Goal: Transaction & Acquisition: Purchase product/service

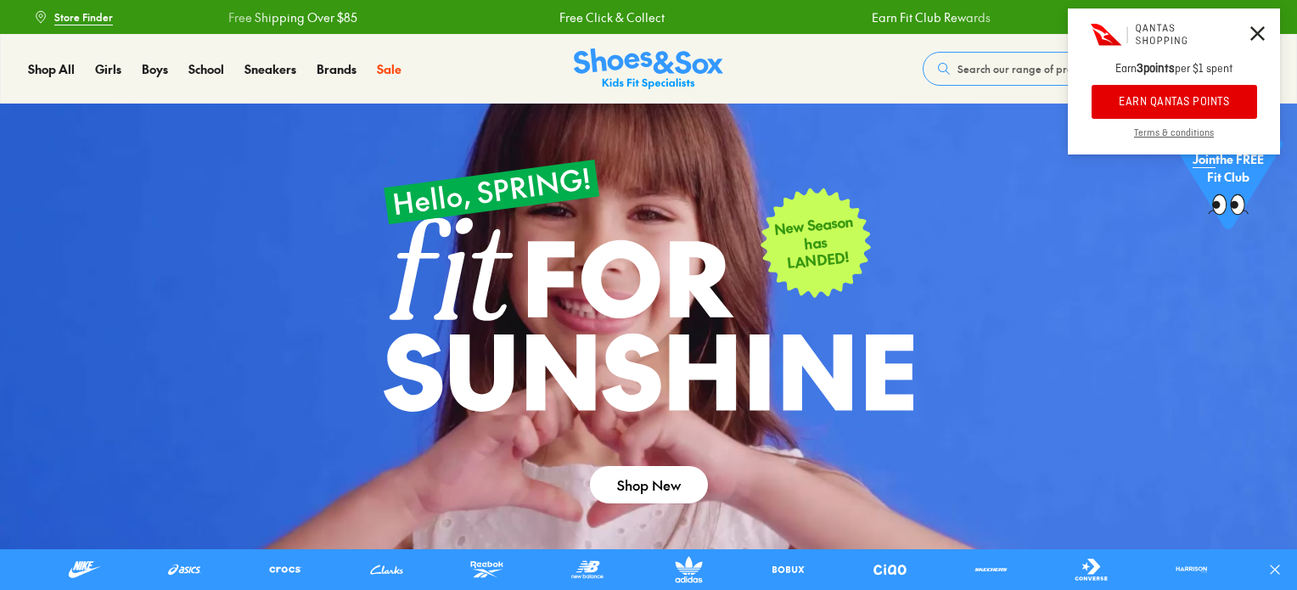
click at [1185, 98] on button "EARN QANTAS POINTS" at bounding box center [1173, 102] width 165 height 34
click at [1262, 33] on icon at bounding box center [1257, 33] width 14 height 14
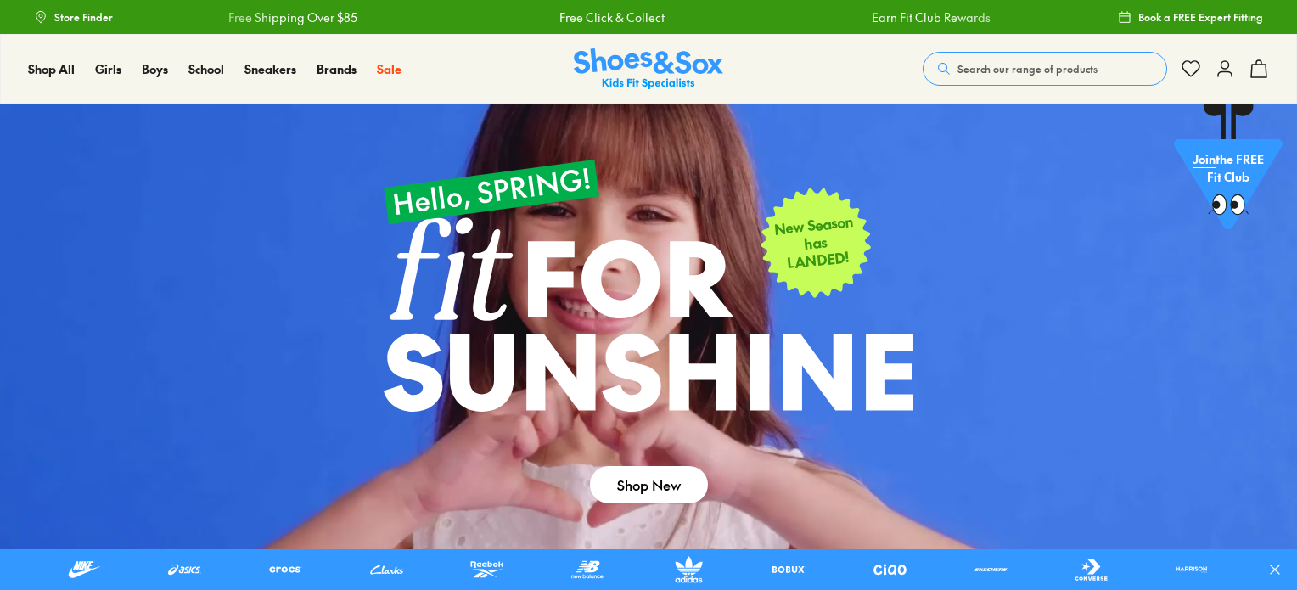
click at [1225, 64] on icon at bounding box center [1224, 69] width 20 height 20
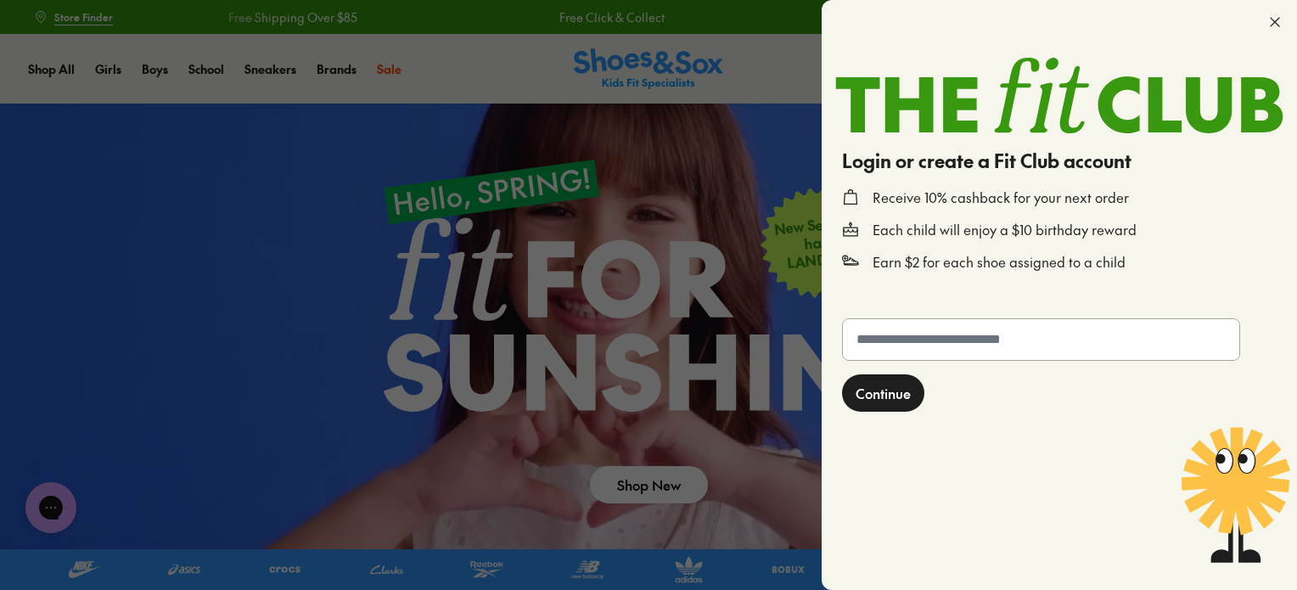
click at [694, 159] on div at bounding box center [648, 295] width 1297 height 590
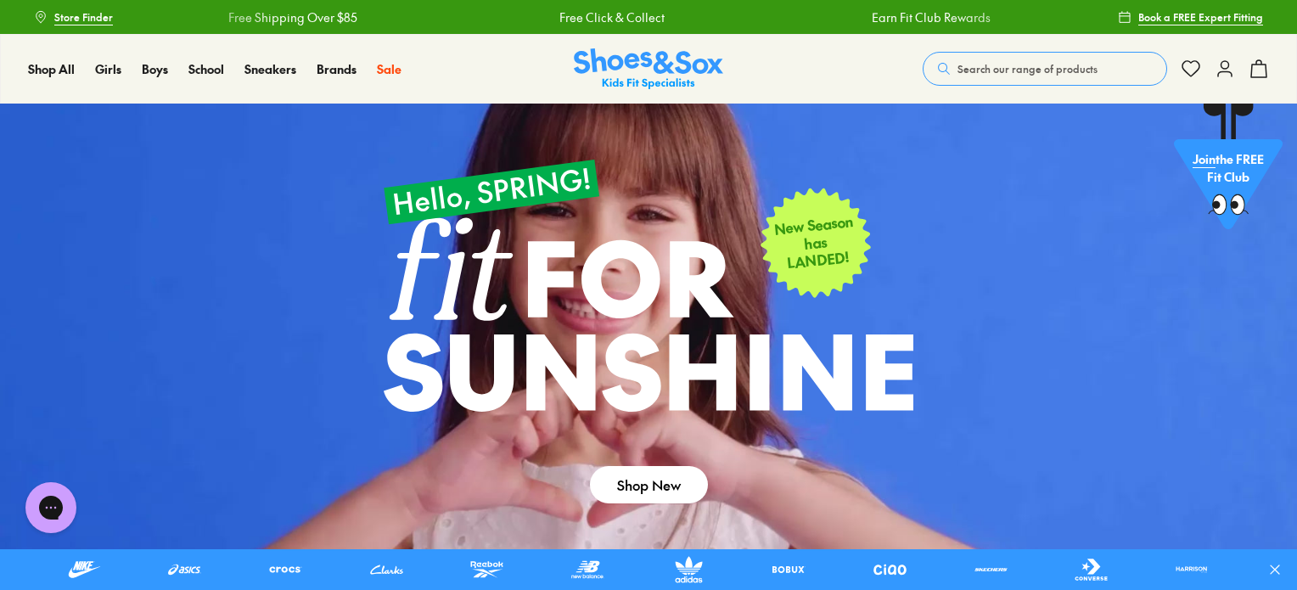
click at [1264, 70] on icon at bounding box center [1258, 69] width 20 height 20
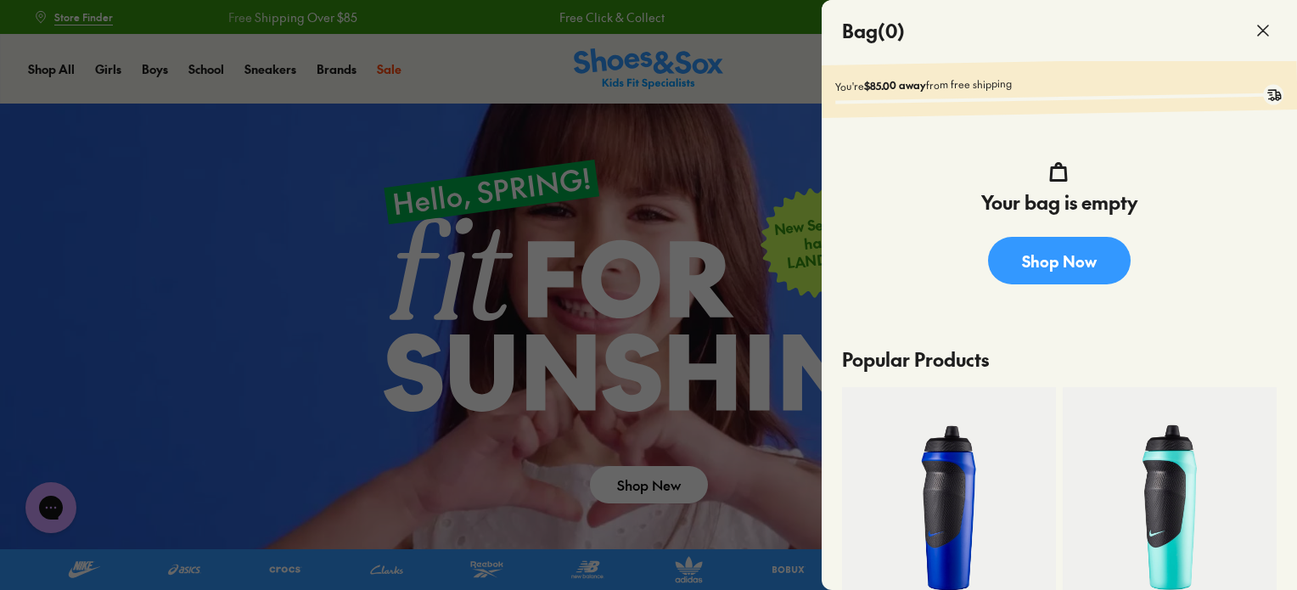
click at [1259, 20] on span at bounding box center [1263, 31] width 48 height 48
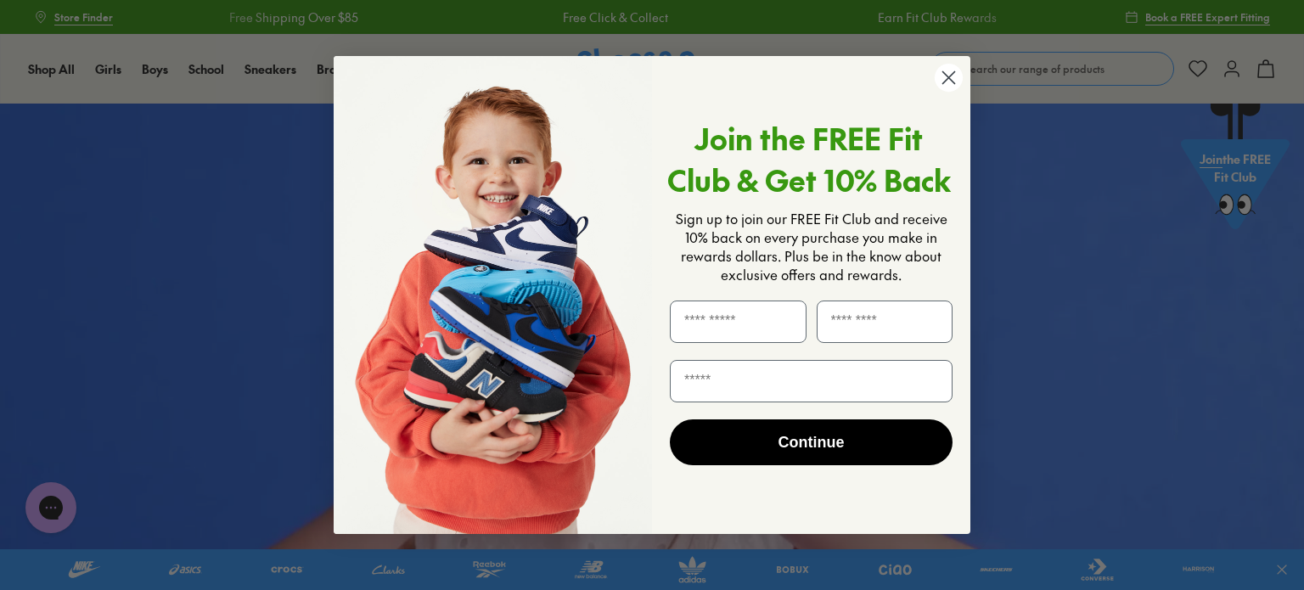
click at [951, 77] on circle "Close dialog" at bounding box center [948, 78] width 28 height 28
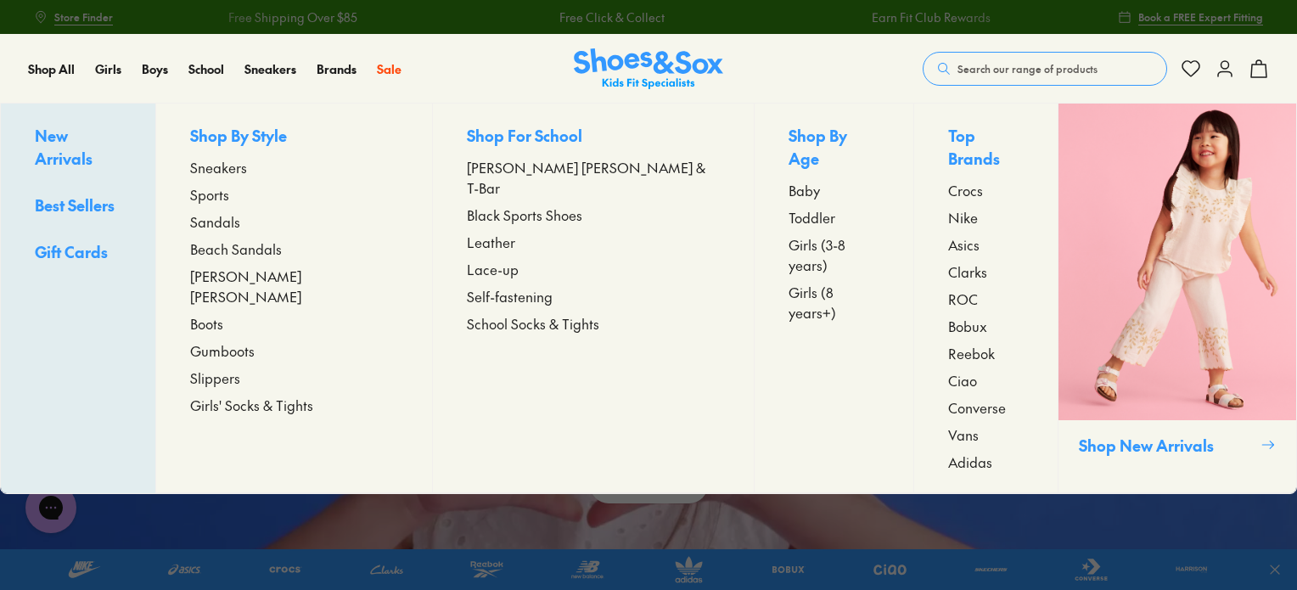
click at [557, 313] on span "School Socks & Tights" at bounding box center [533, 323] width 132 height 20
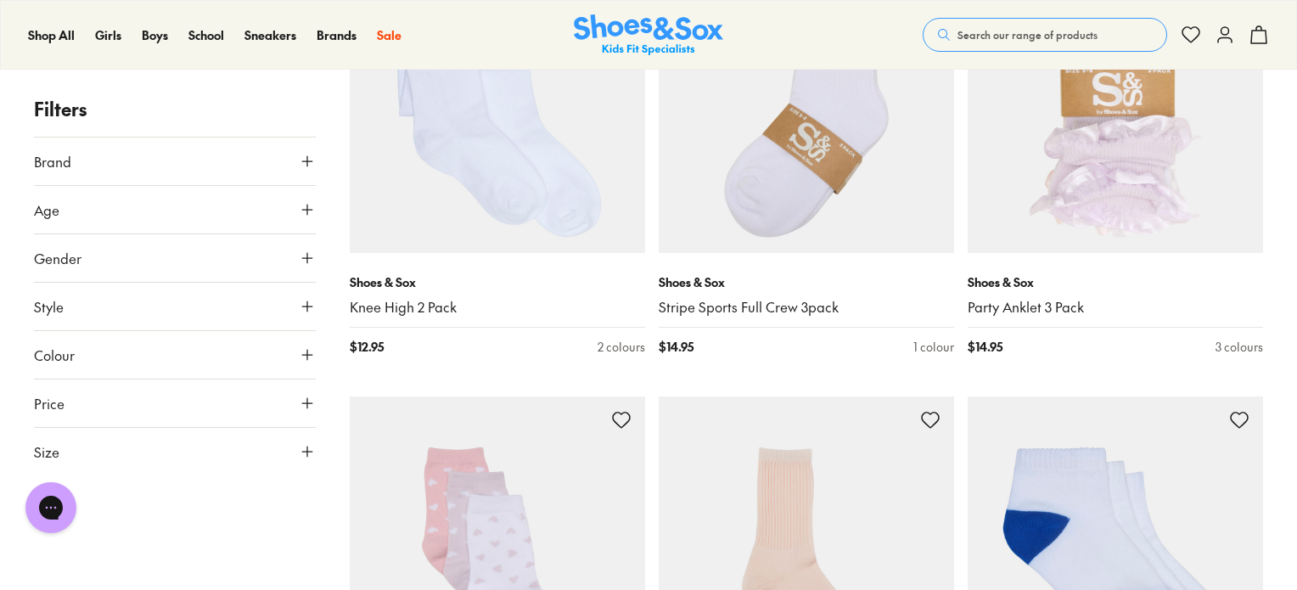
scroll to position [3564, 0]
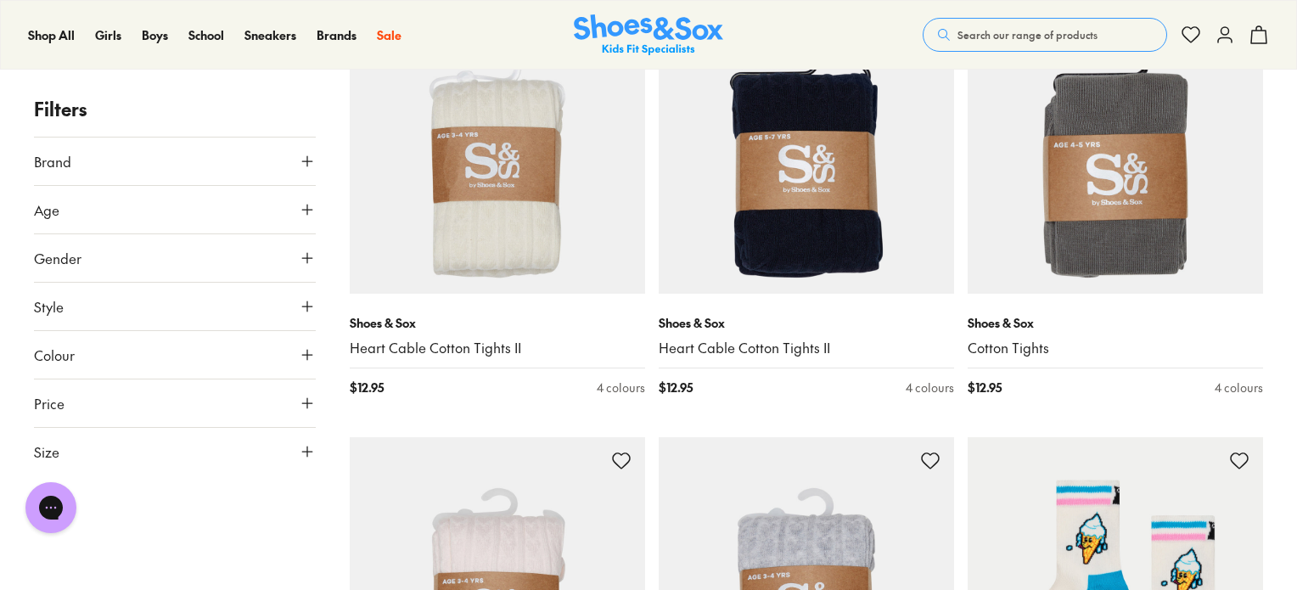
scroll to position [6789, 0]
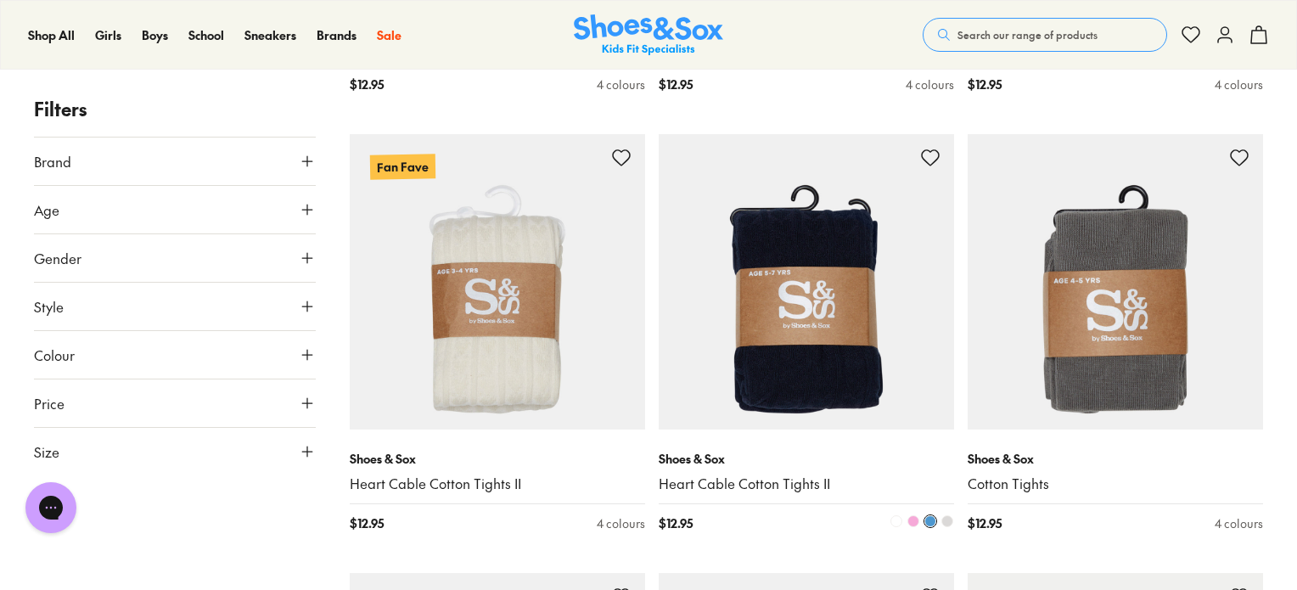
click at [830, 307] on img at bounding box center [806, 281] width 295 height 295
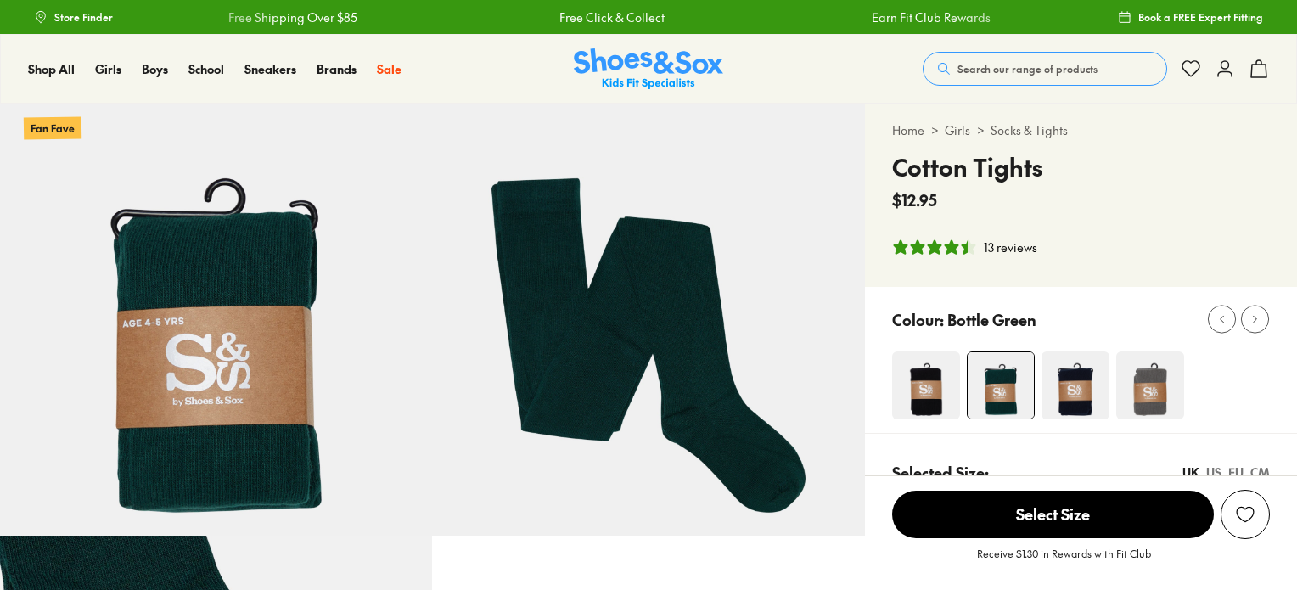
select select "*"
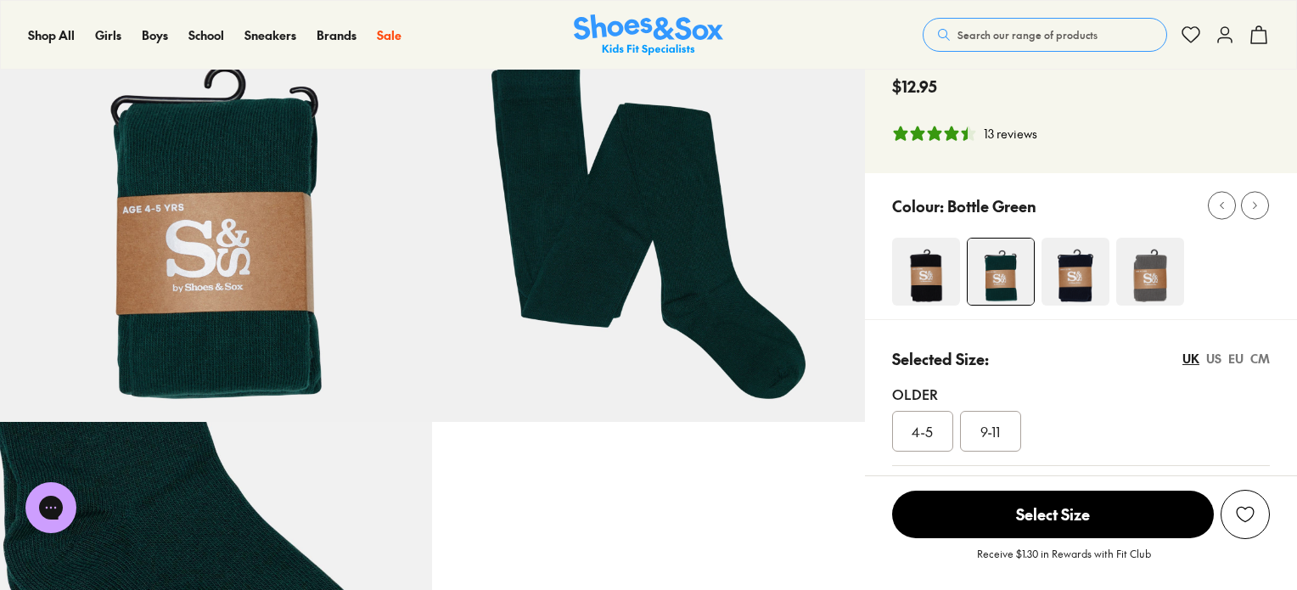
scroll to position [85, 0]
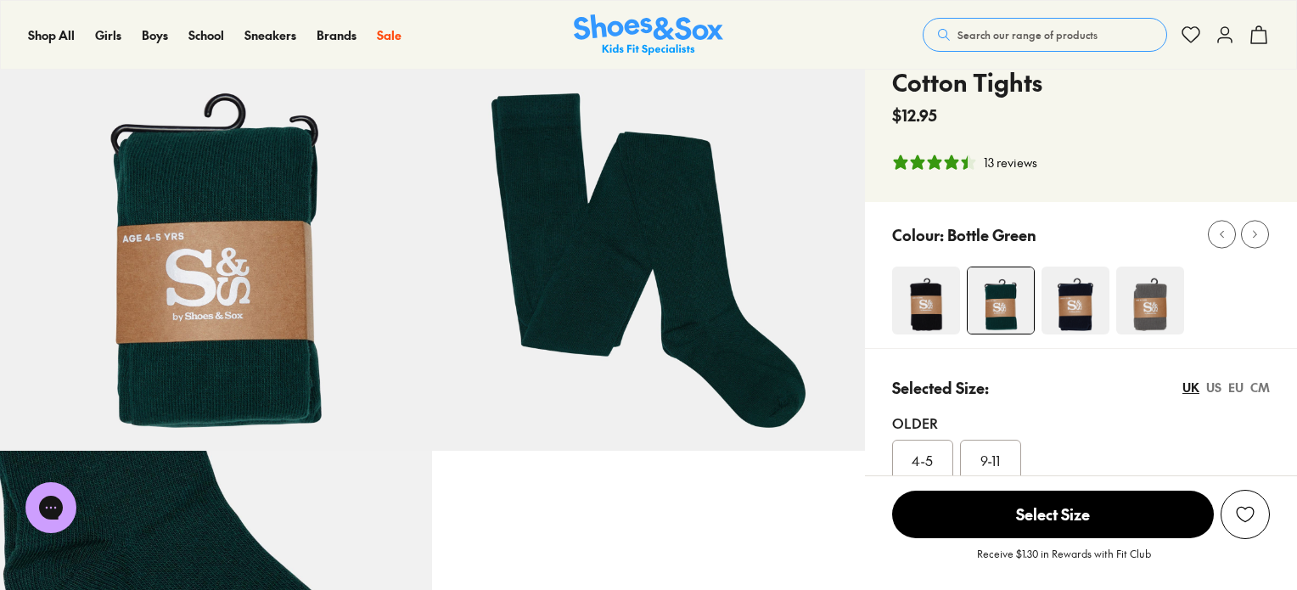
click at [1072, 300] on img at bounding box center [1075, 300] width 68 height 68
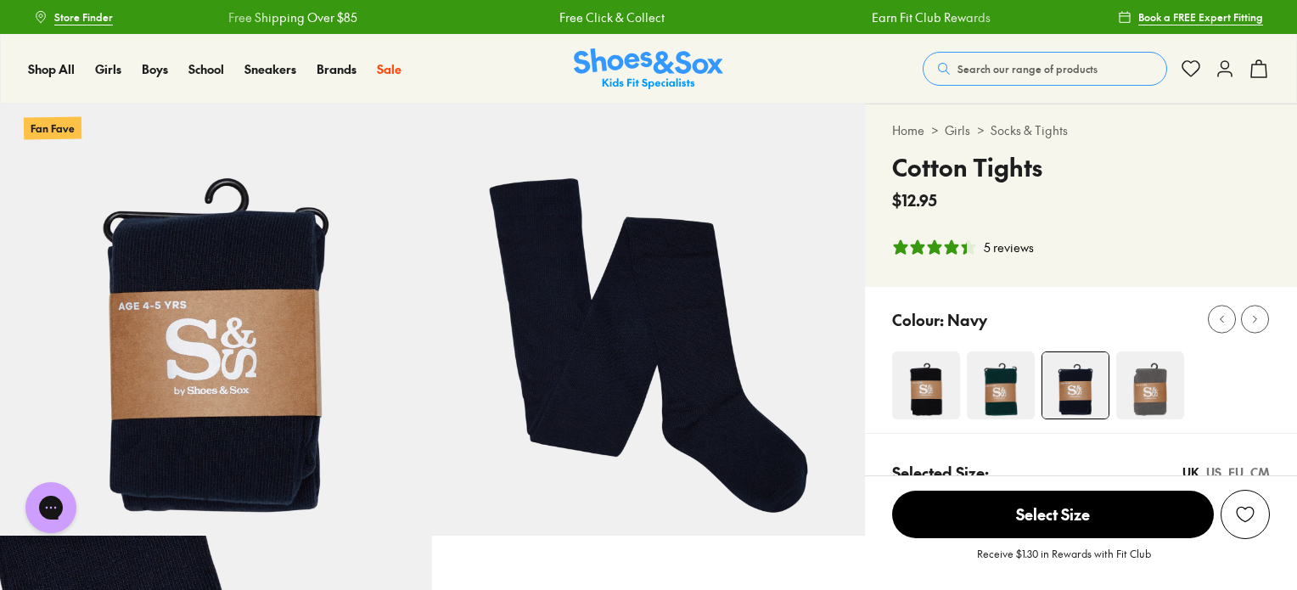
select select "*"
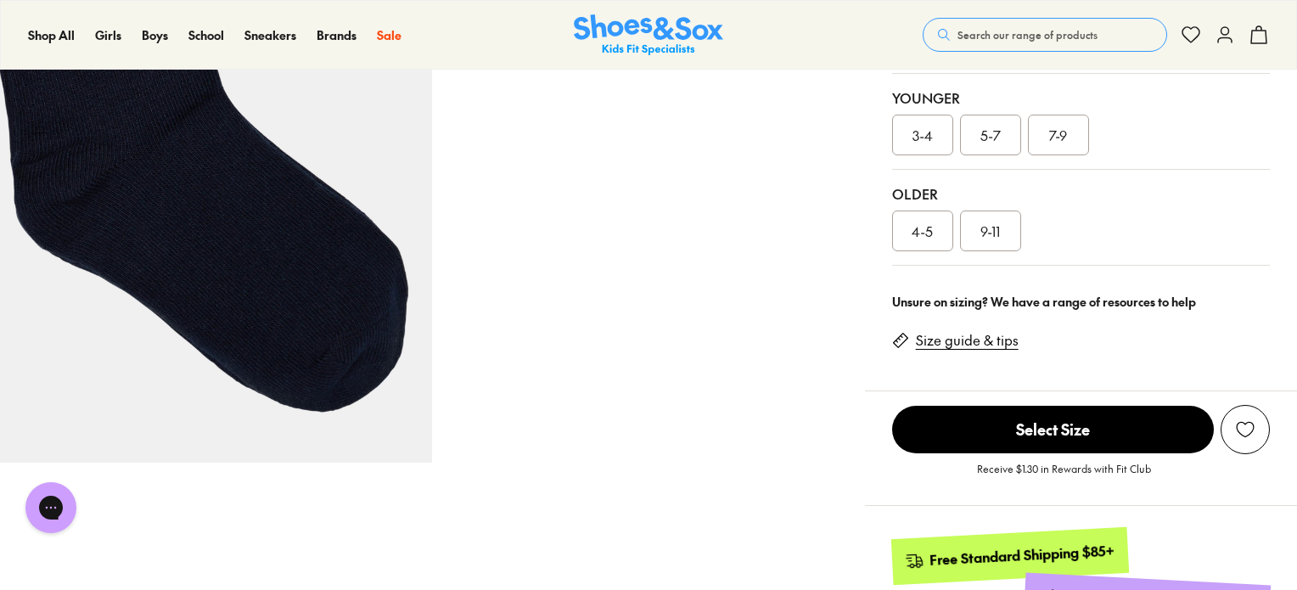
scroll to position [509, 0]
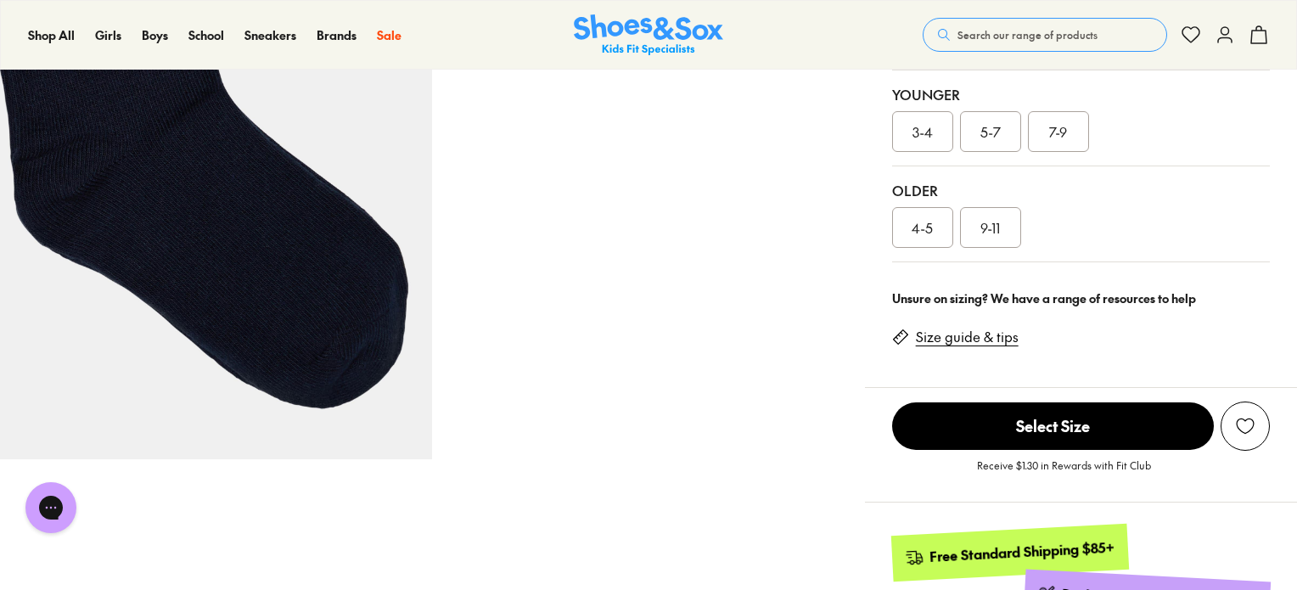
click at [983, 339] on link "Size guide & tips" at bounding box center [967, 337] width 103 height 19
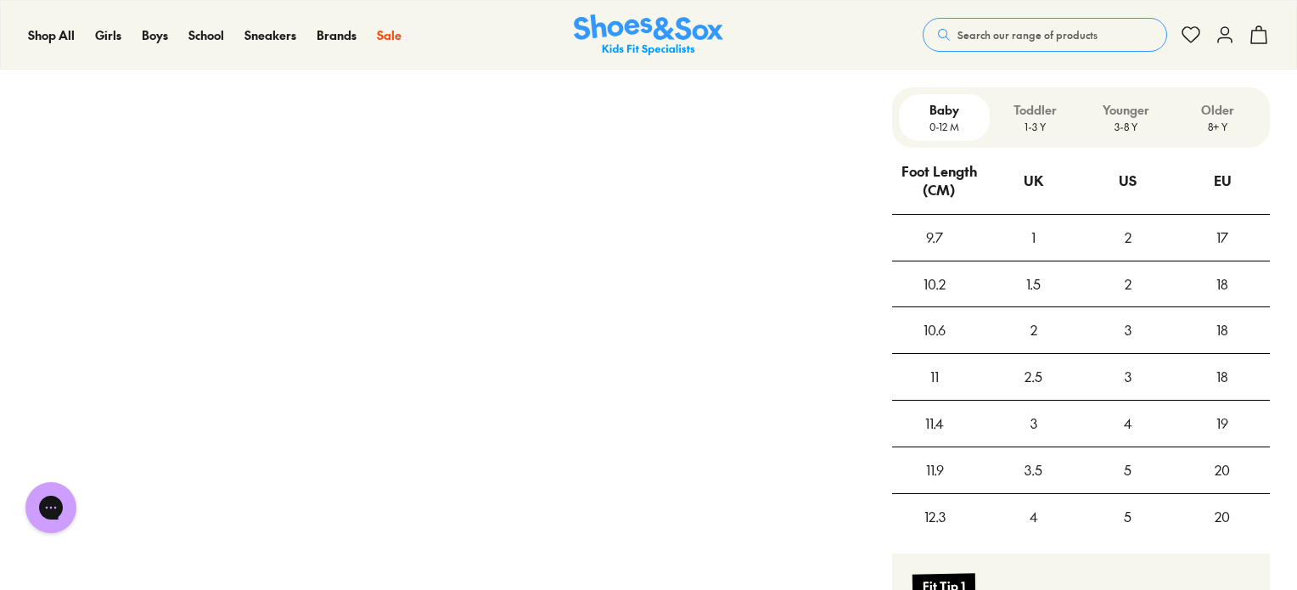
scroll to position [1307, 0]
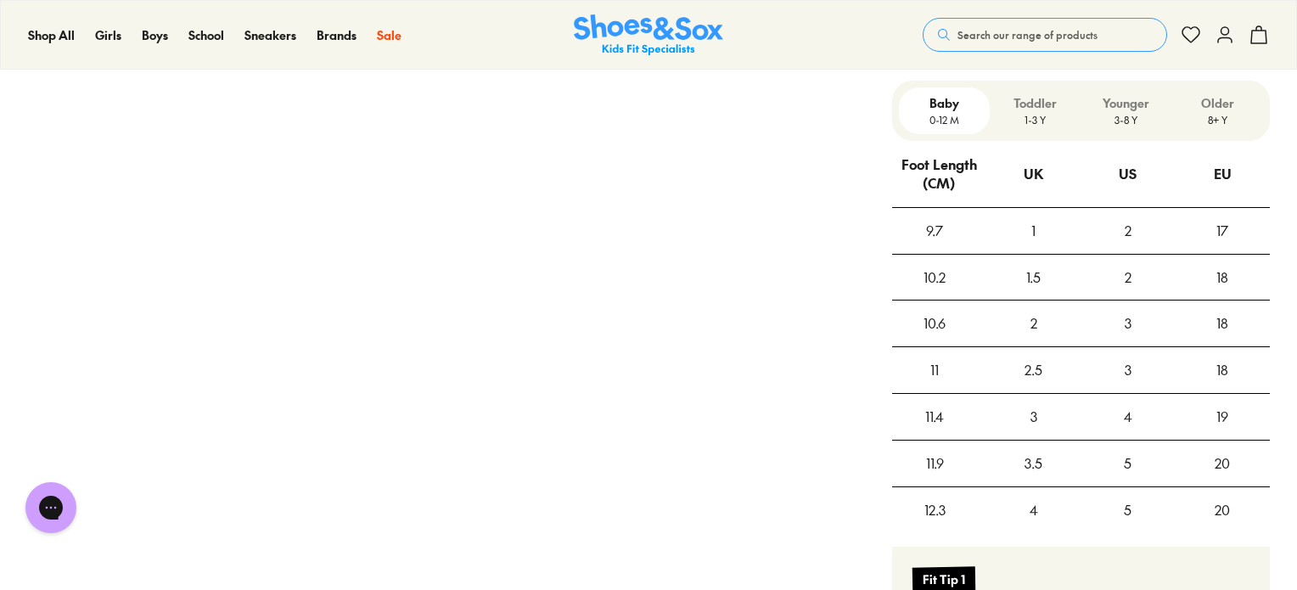
click at [1210, 115] on p "8+ Y" at bounding box center [1217, 119] width 77 height 15
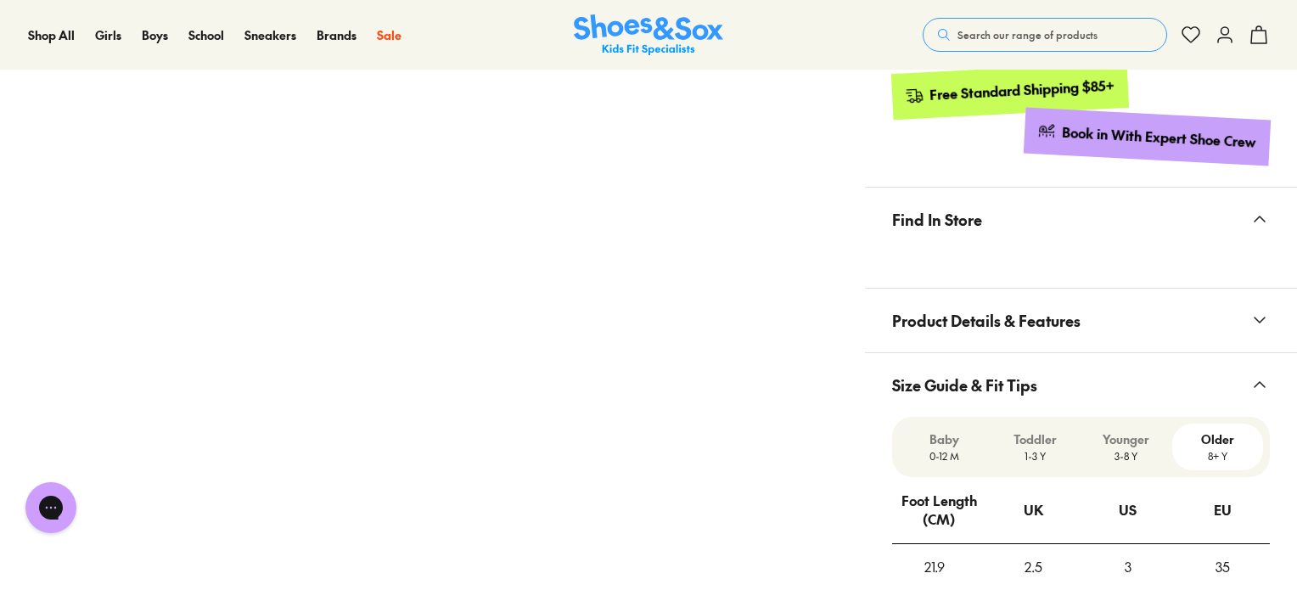
scroll to position [967, 0]
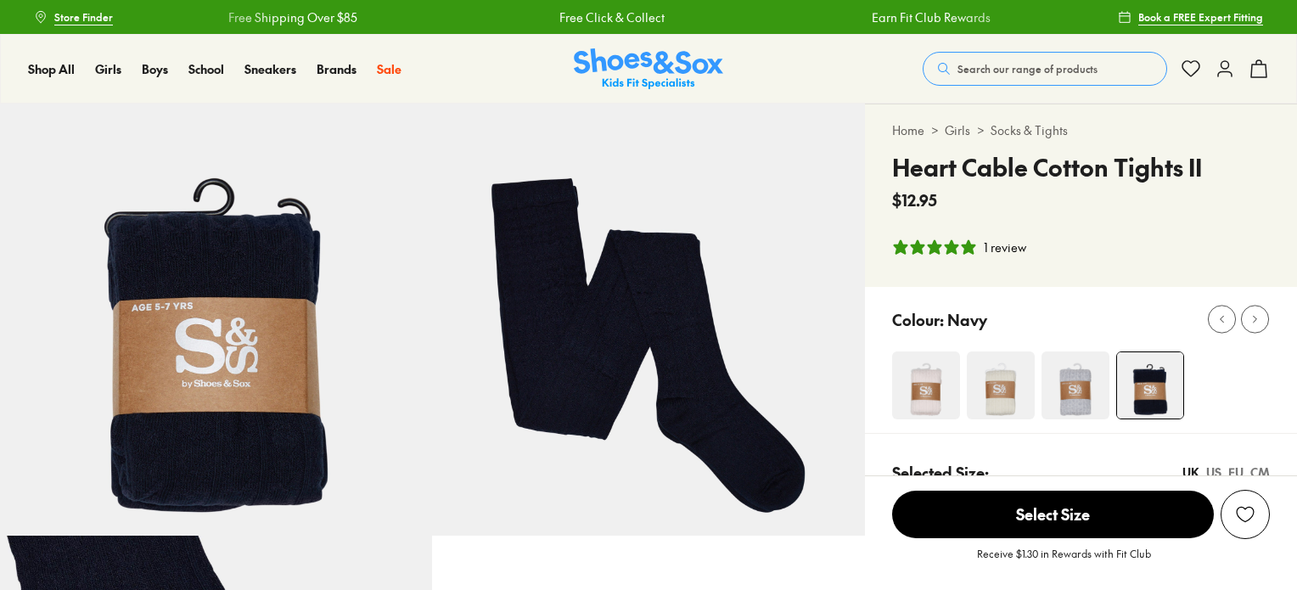
select select "*"
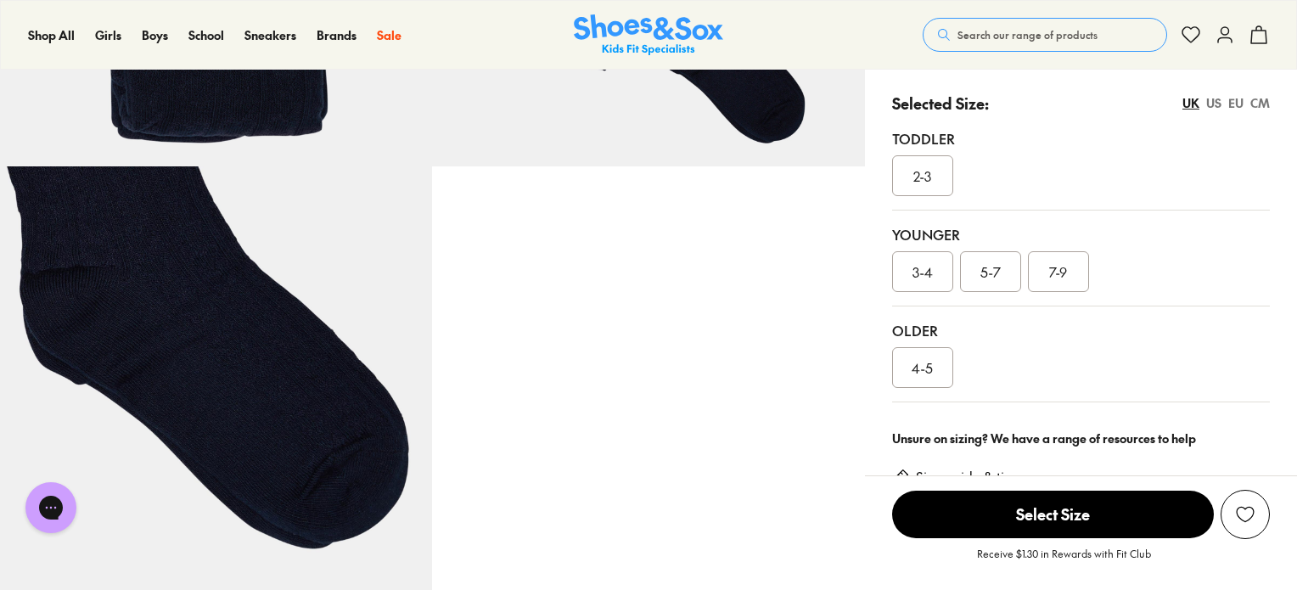
scroll to position [339, 0]
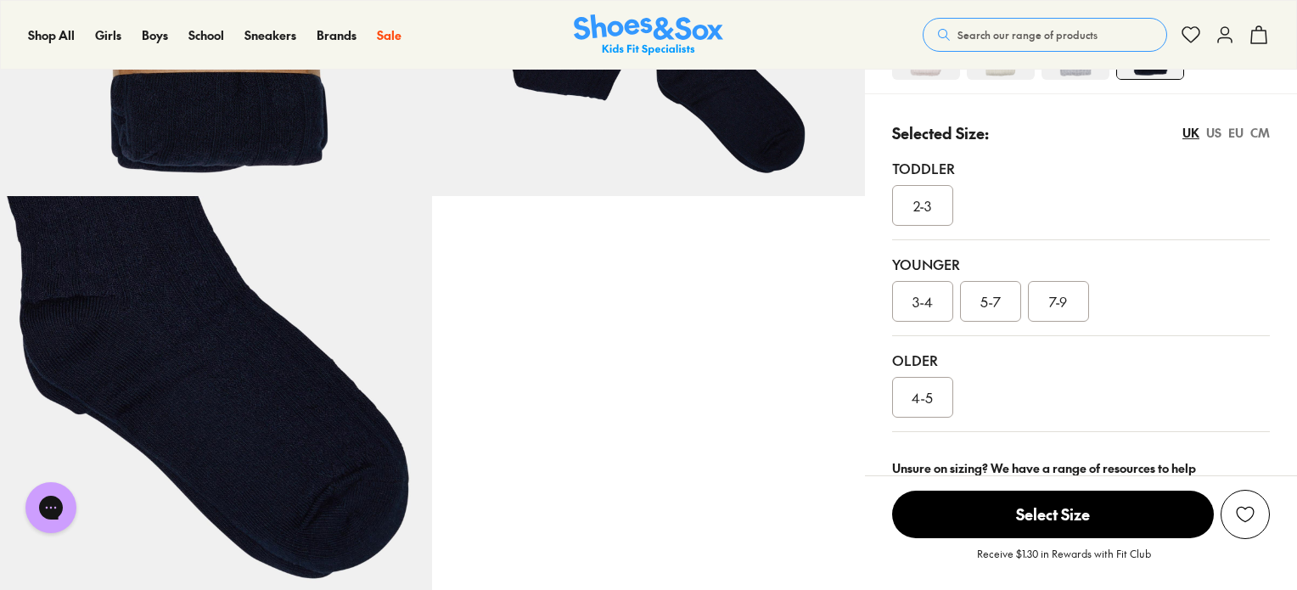
click at [1236, 127] on div "EU" at bounding box center [1235, 133] width 15 height 18
click at [1258, 132] on div "CM" at bounding box center [1260, 133] width 20 height 18
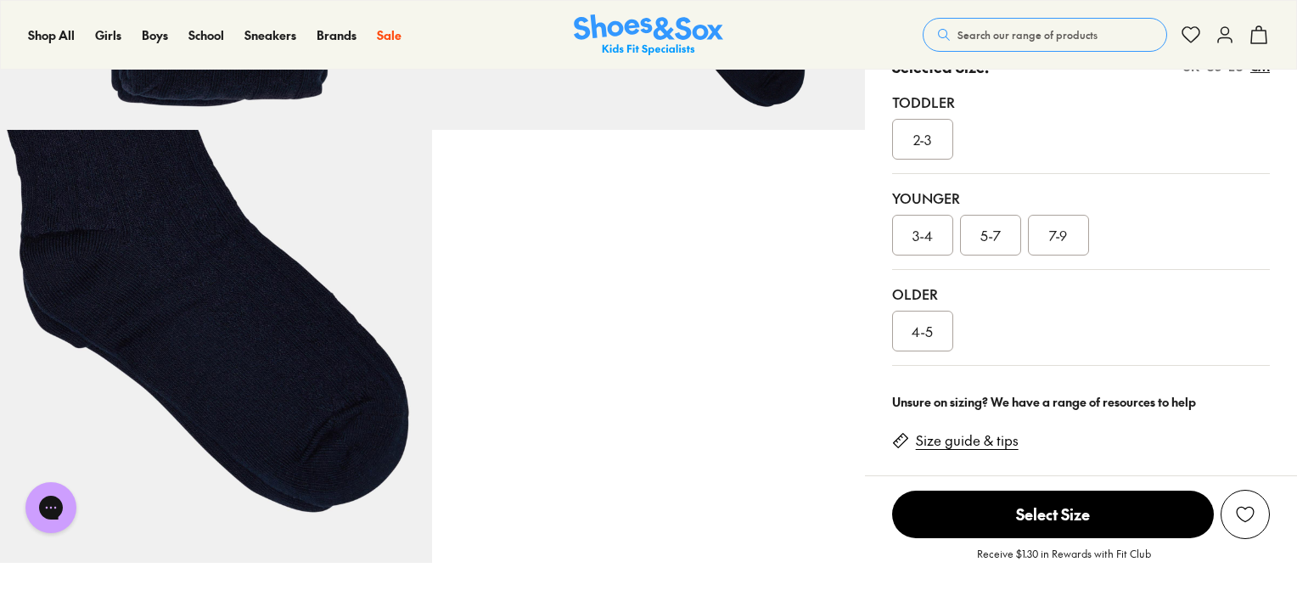
scroll to position [509, 0]
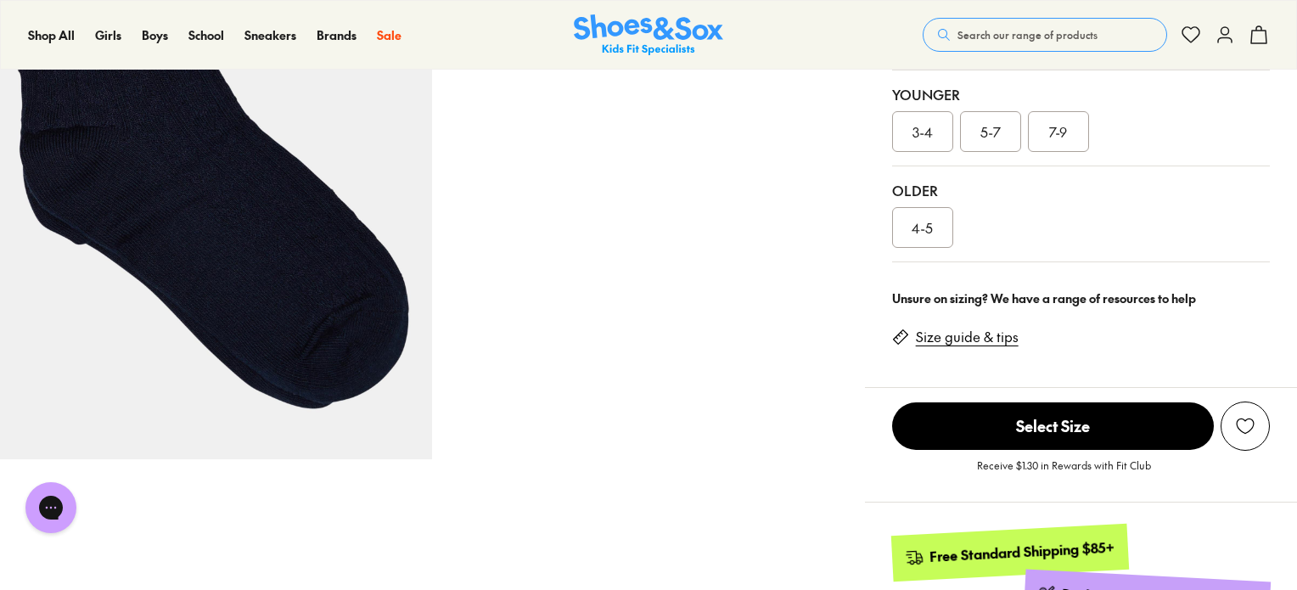
click at [906, 223] on div "4-5" at bounding box center [922, 227] width 61 height 41
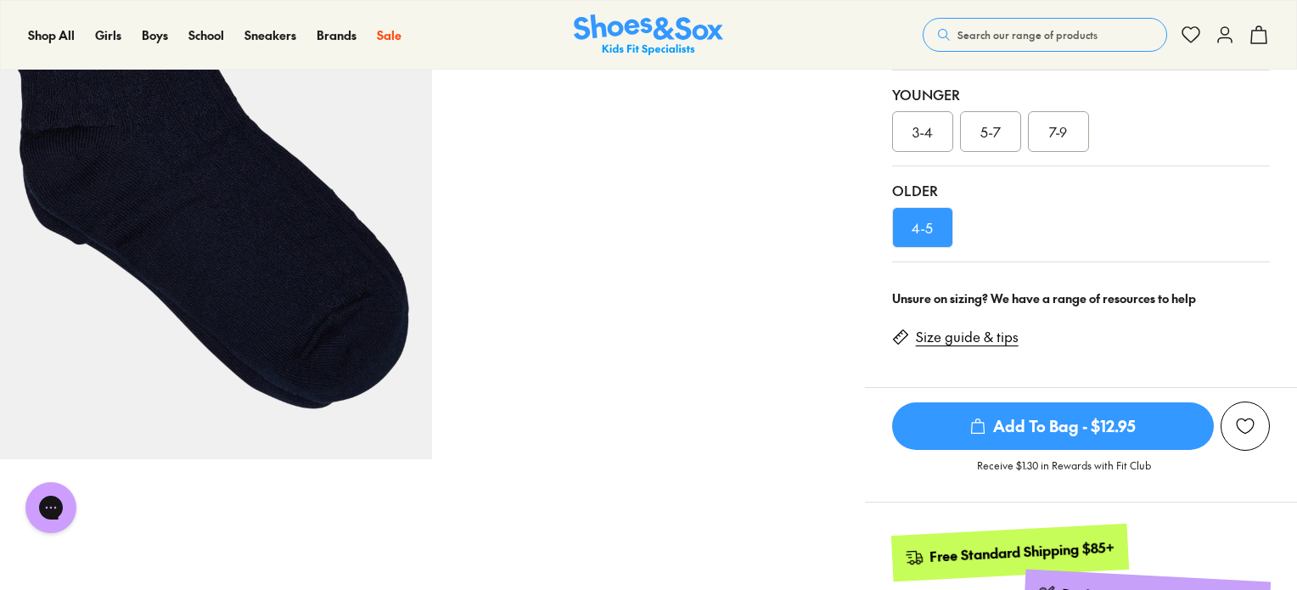
click at [956, 344] on link "Size guide & tips" at bounding box center [967, 337] width 103 height 19
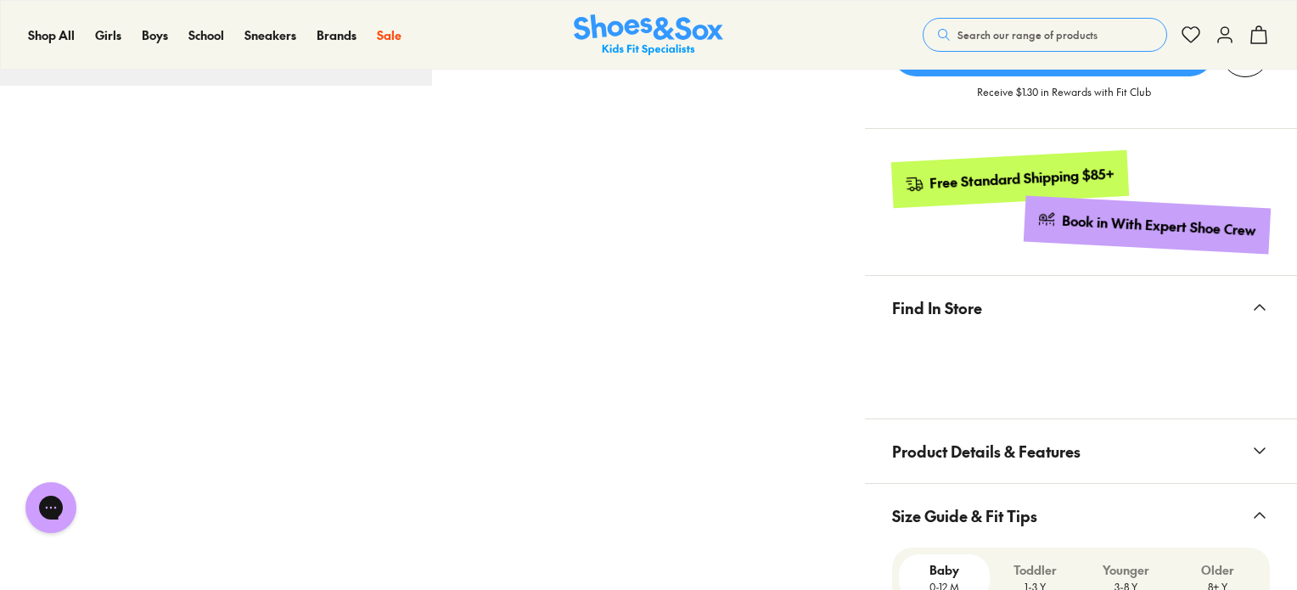
scroll to position [1222, 0]
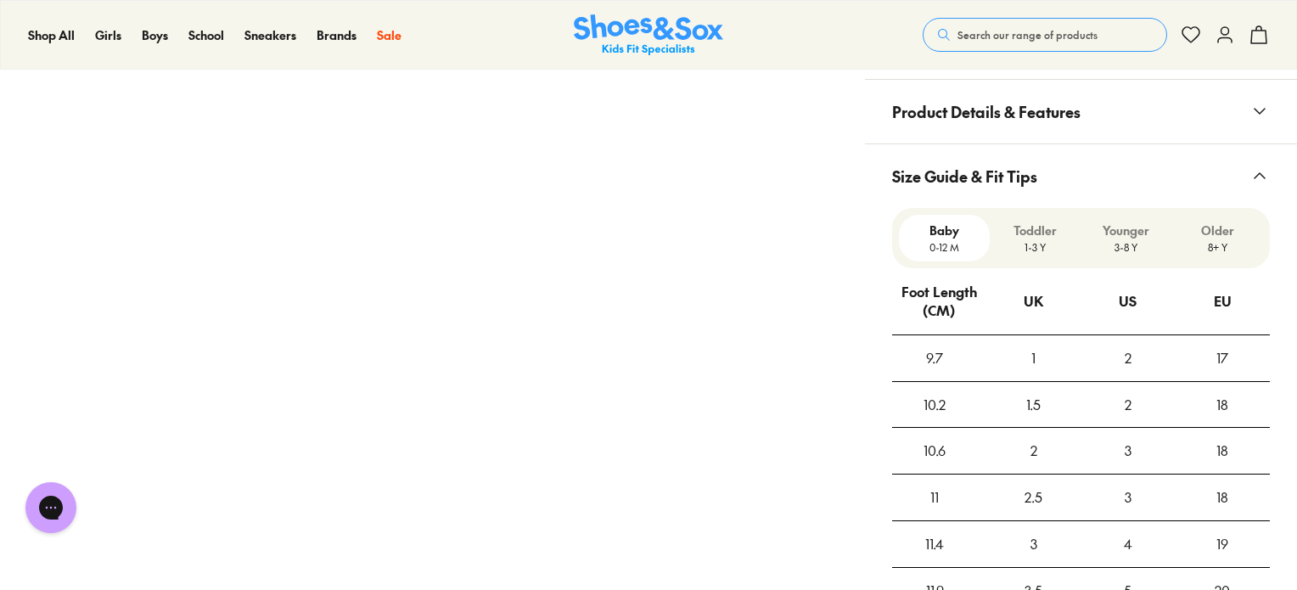
click at [1128, 248] on p "3-8 Y" at bounding box center [1125, 246] width 77 height 15
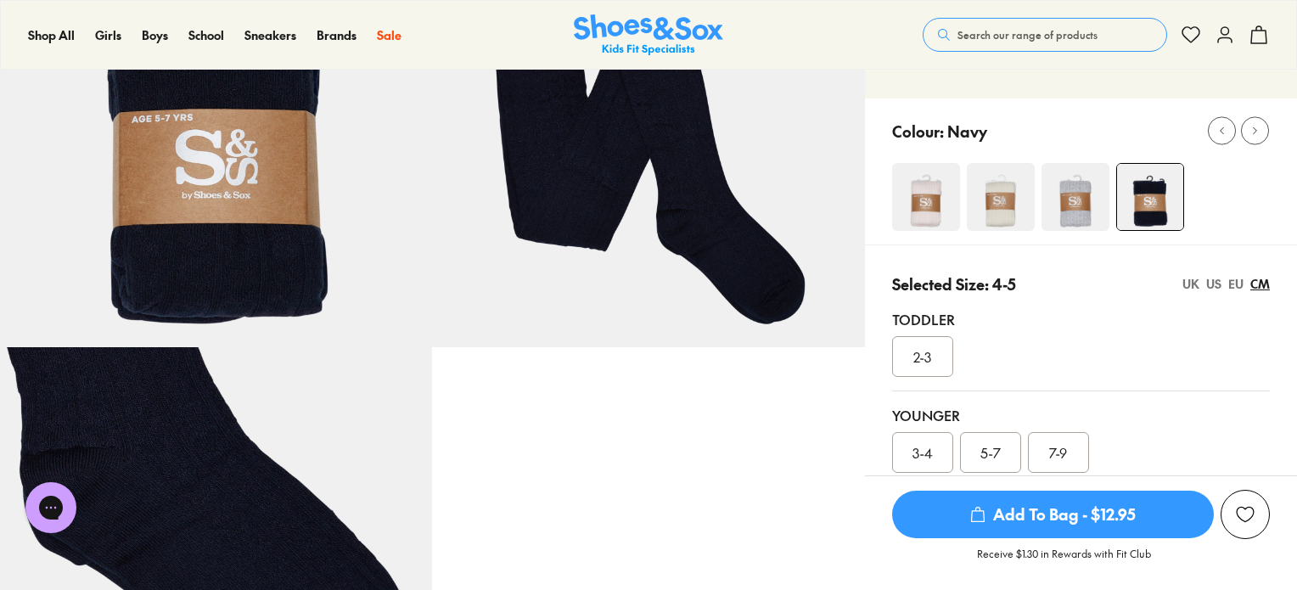
scroll to position [0, 0]
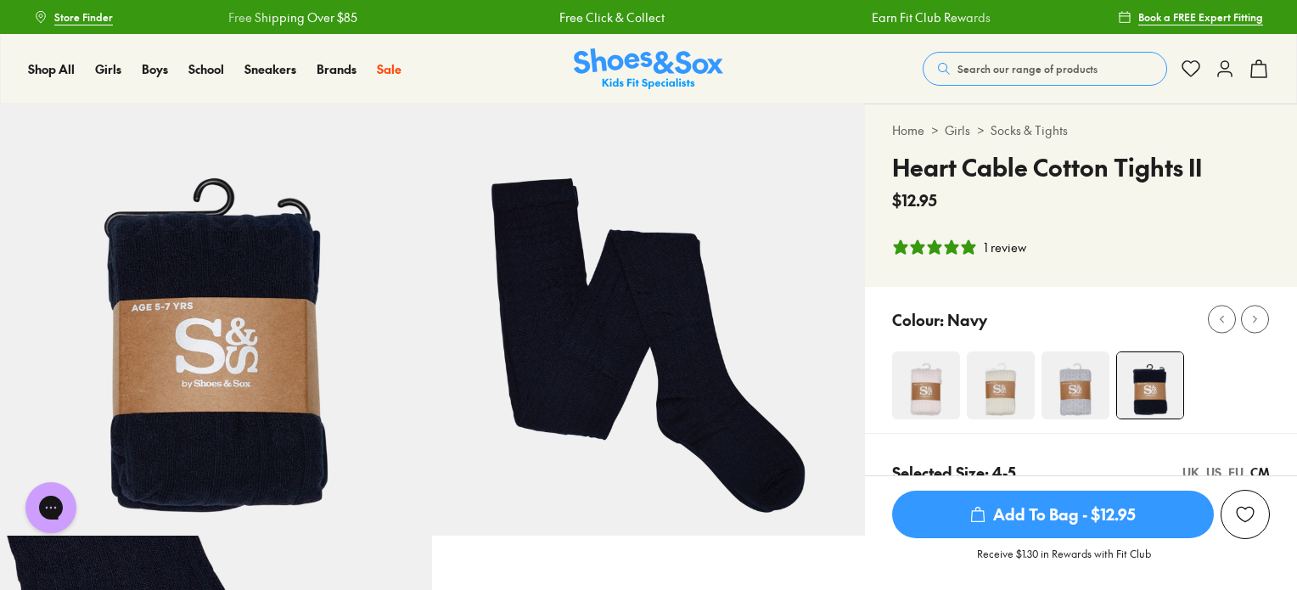
click at [204, 338] on img at bounding box center [216, 320] width 432 height 432
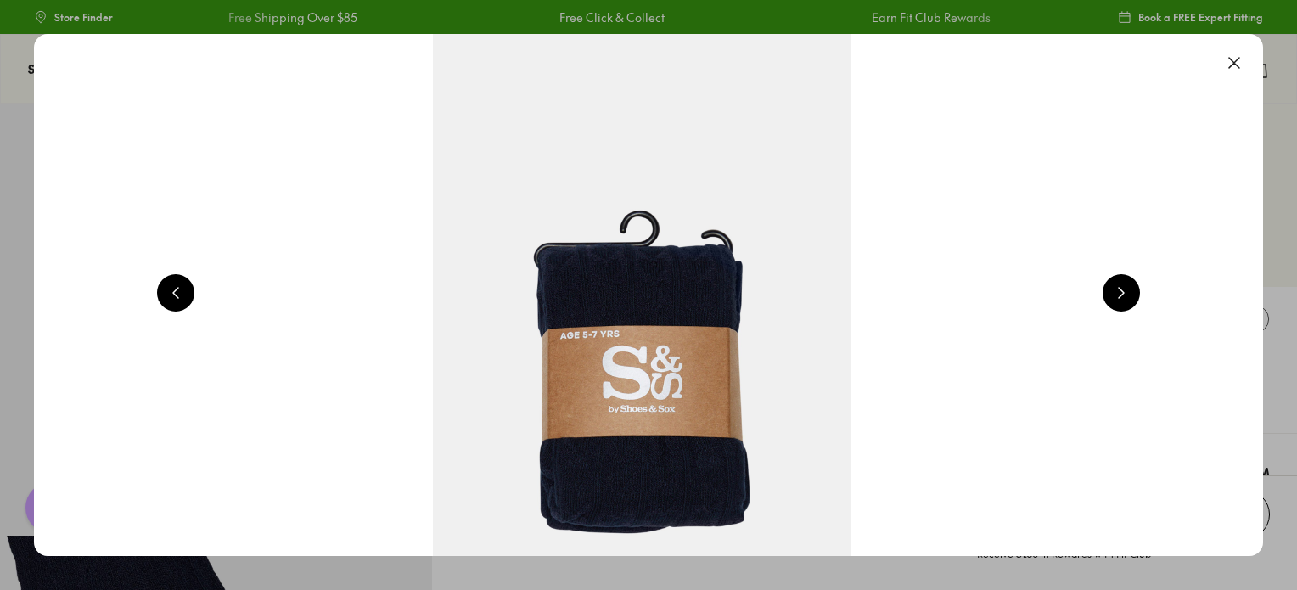
click at [1129, 289] on button at bounding box center [1120, 292] width 37 height 37
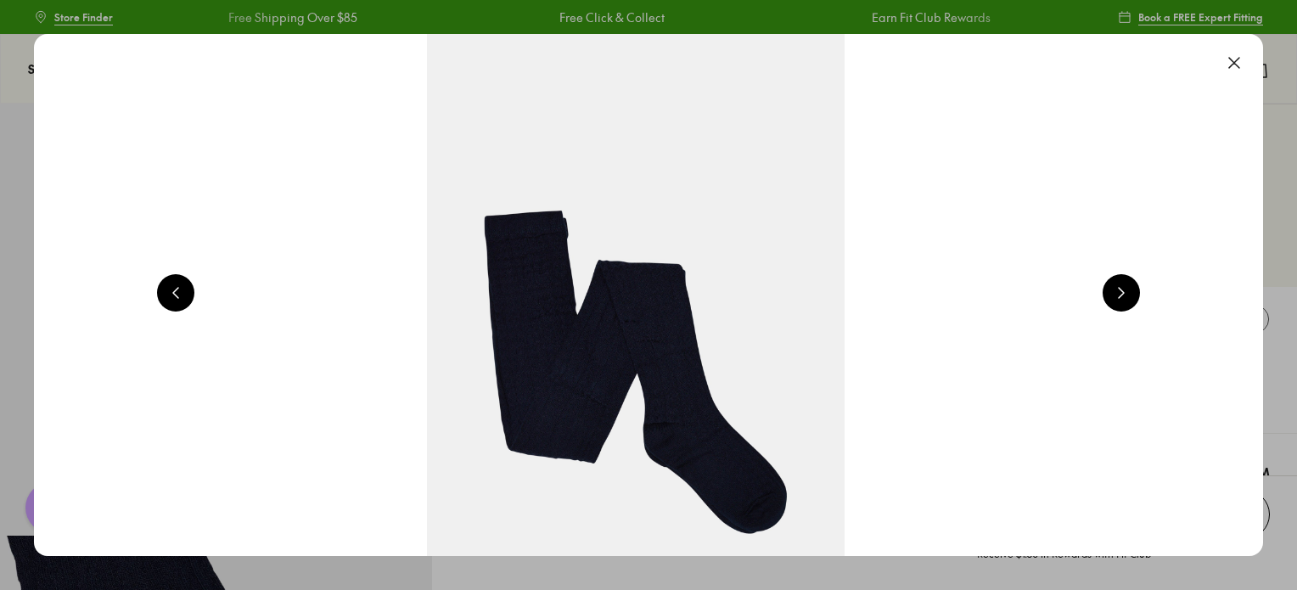
scroll to position [0, 2471]
click at [1239, 60] on button at bounding box center [1233, 62] width 37 height 37
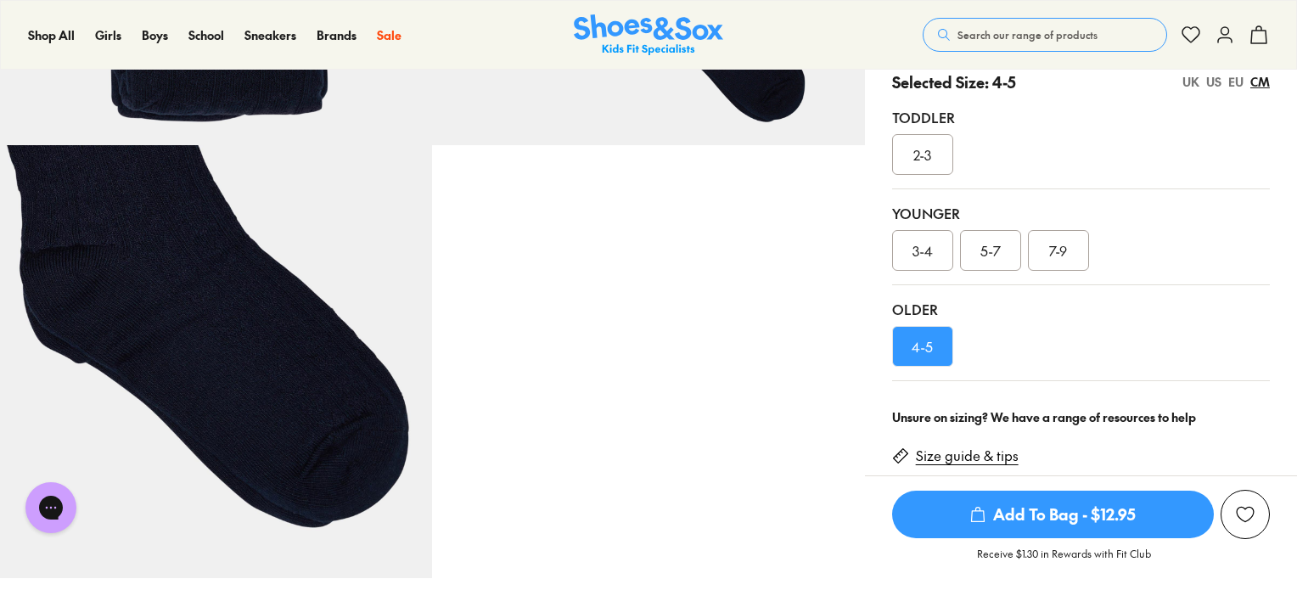
scroll to position [424, 0]
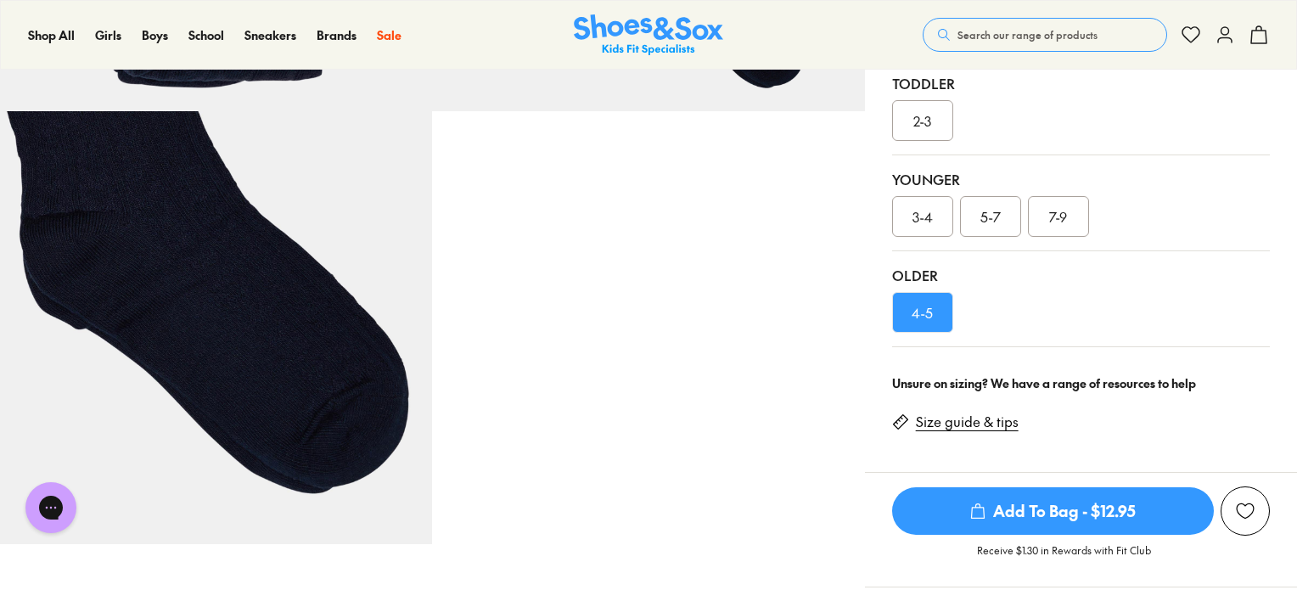
click at [932, 315] on span "4-5" at bounding box center [921, 312] width 21 height 20
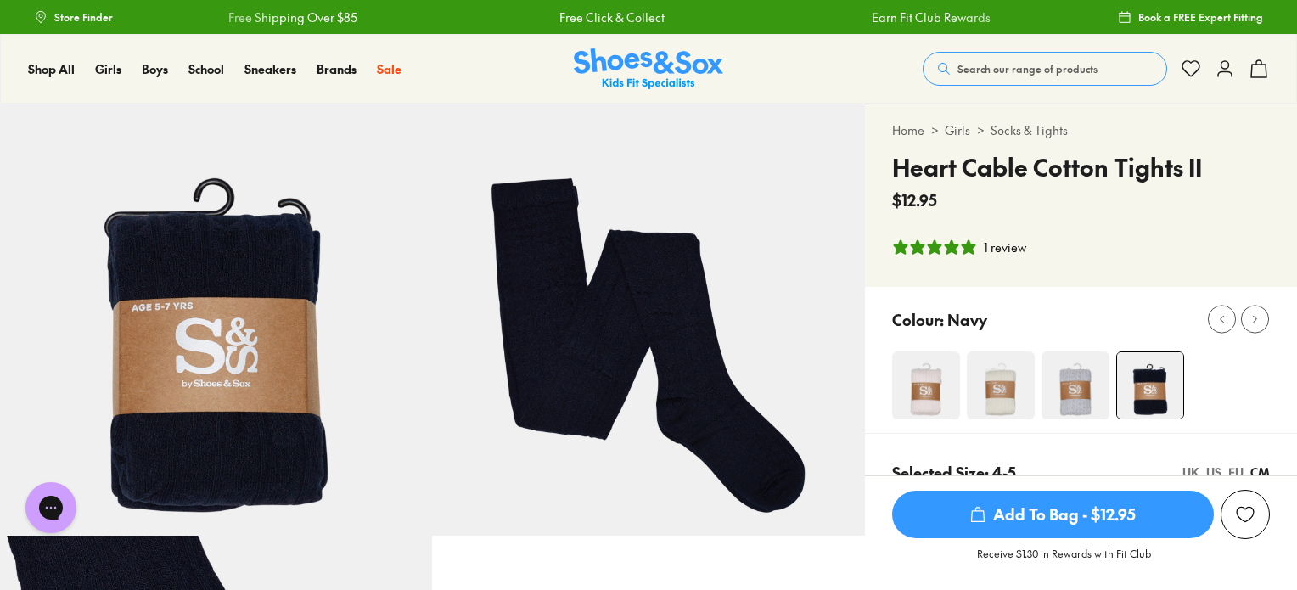
scroll to position [85, 0]
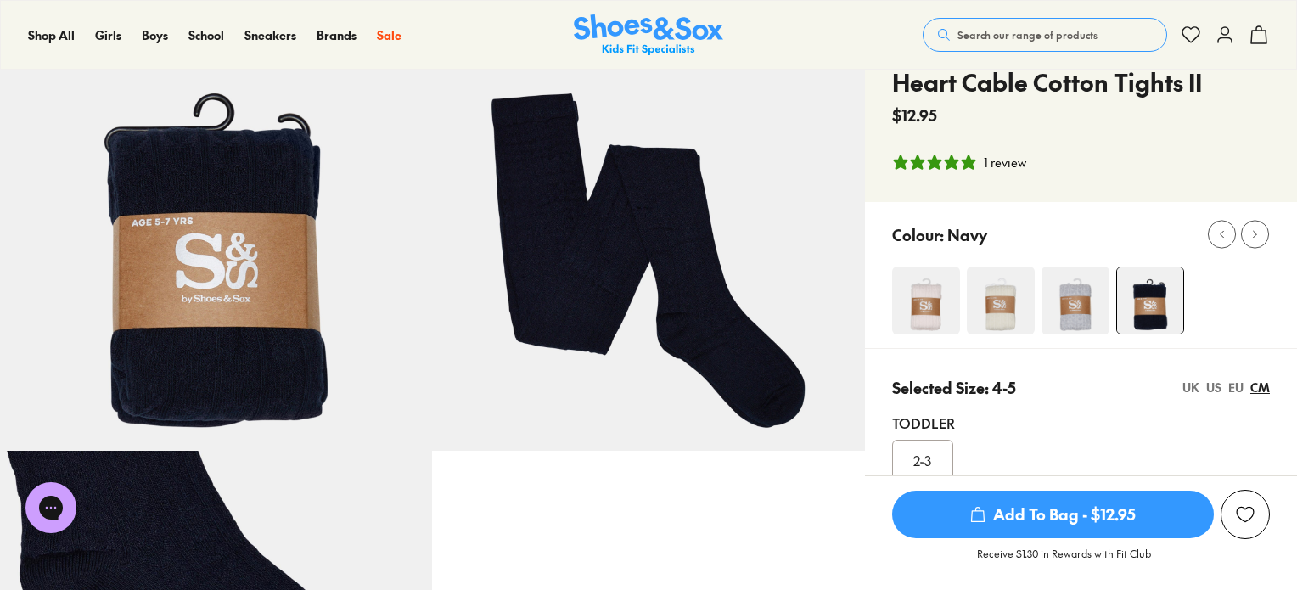
click at [933, 310] on img at bounding box center [926, 300] width 68 height 68
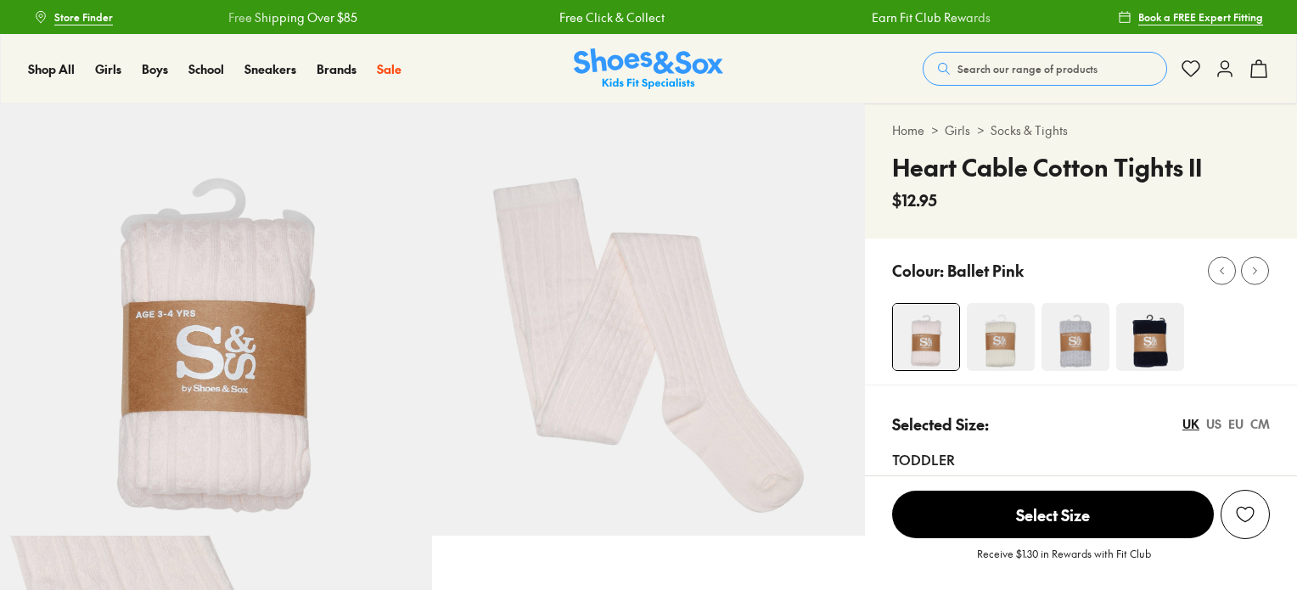
select select "*"
click at [984, 328] on img at bounding box center [1001, 337] width 68 height 68
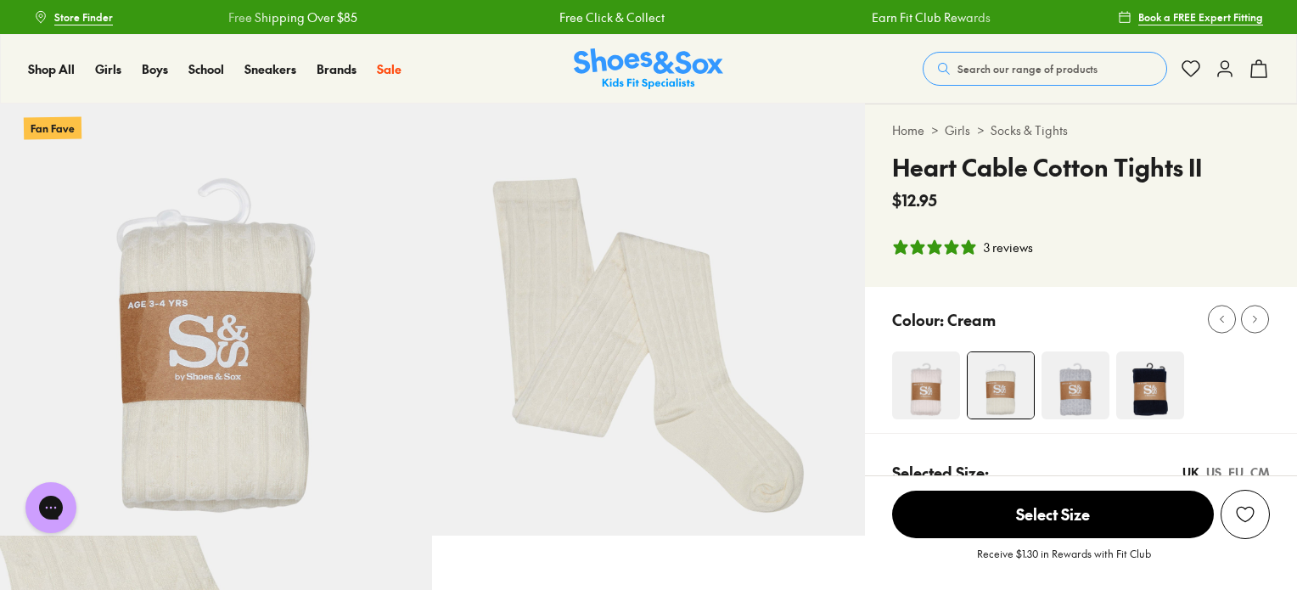
select select "*"
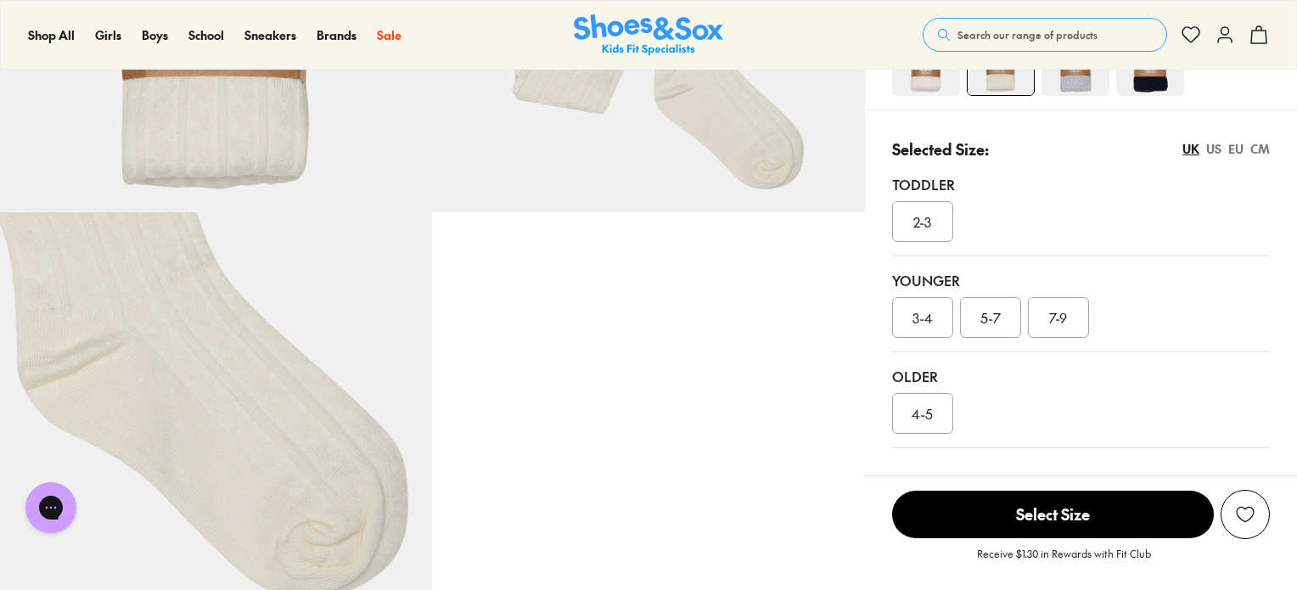
scroll to position [339, 0]
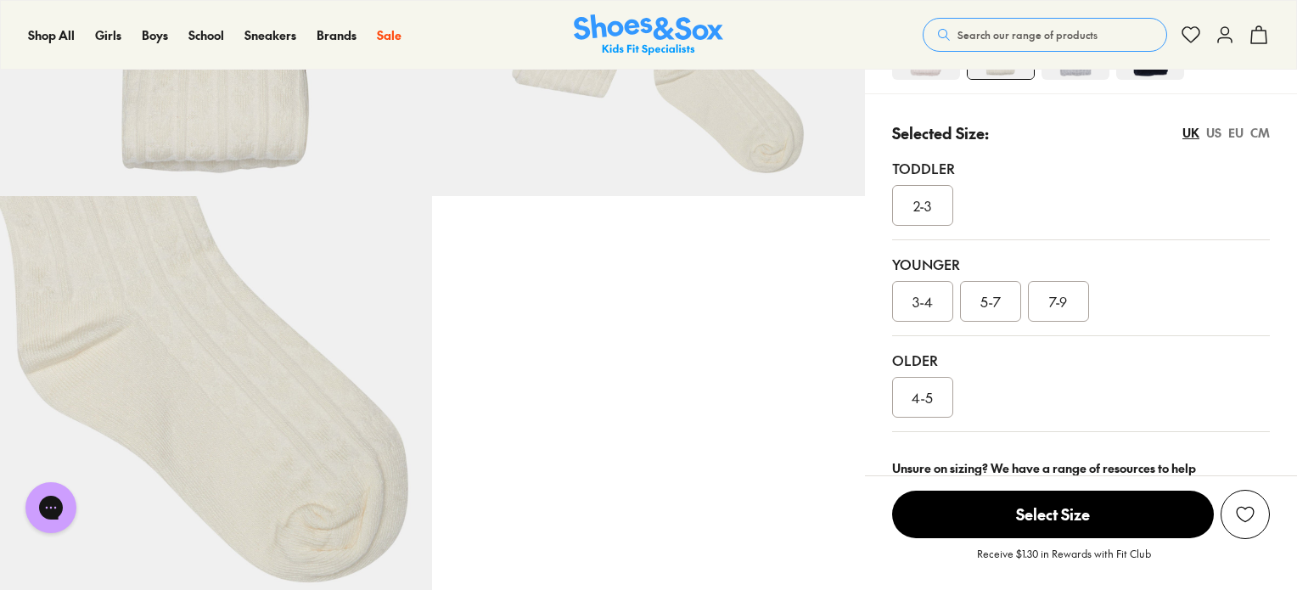
click at [937, 397] on div "4-5" at bounding box center [922, 397] width 61 height 41
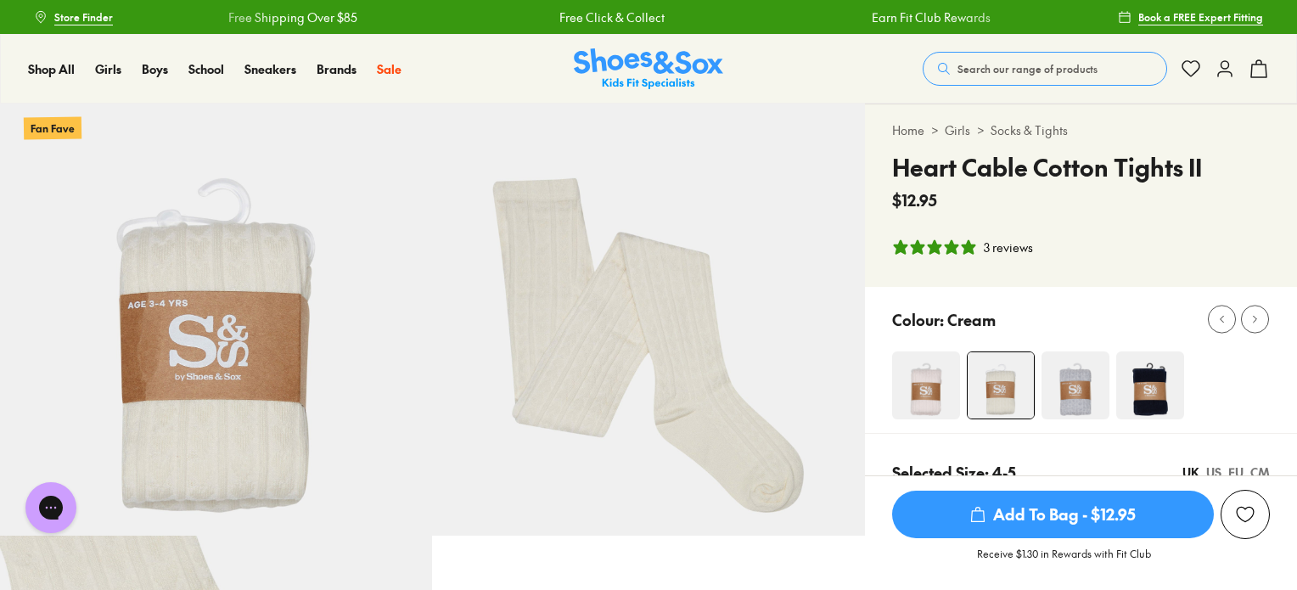
click at [1075, 388] on img at bounding box center [1075, 385] width 68 height 68
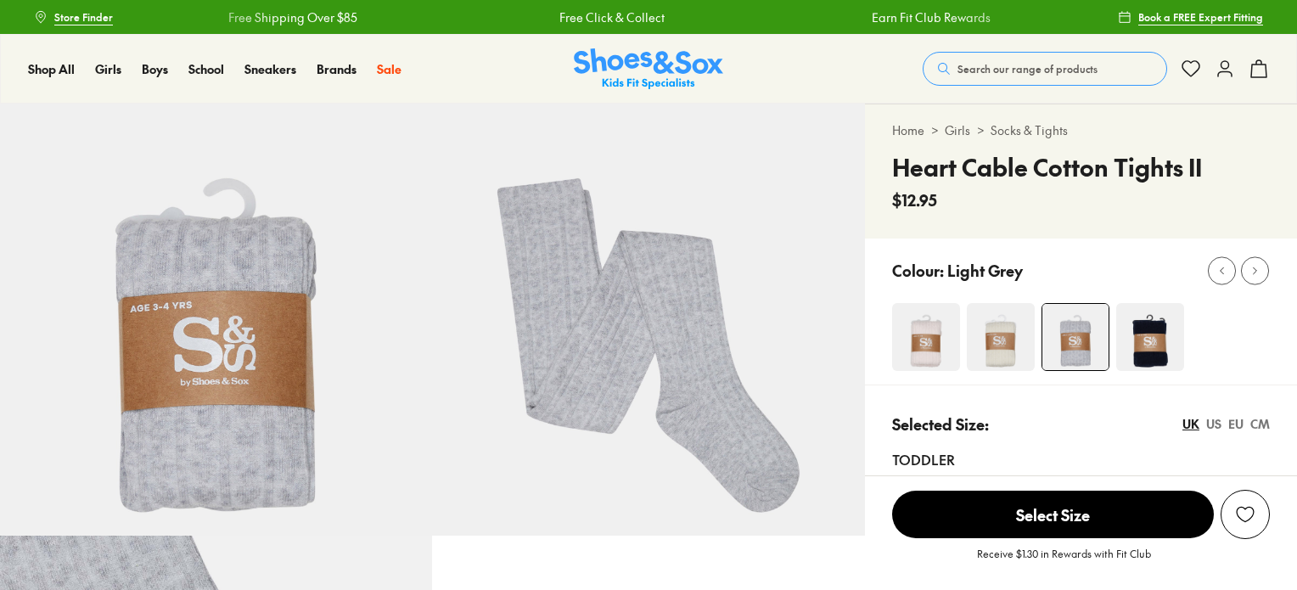
select select "*"
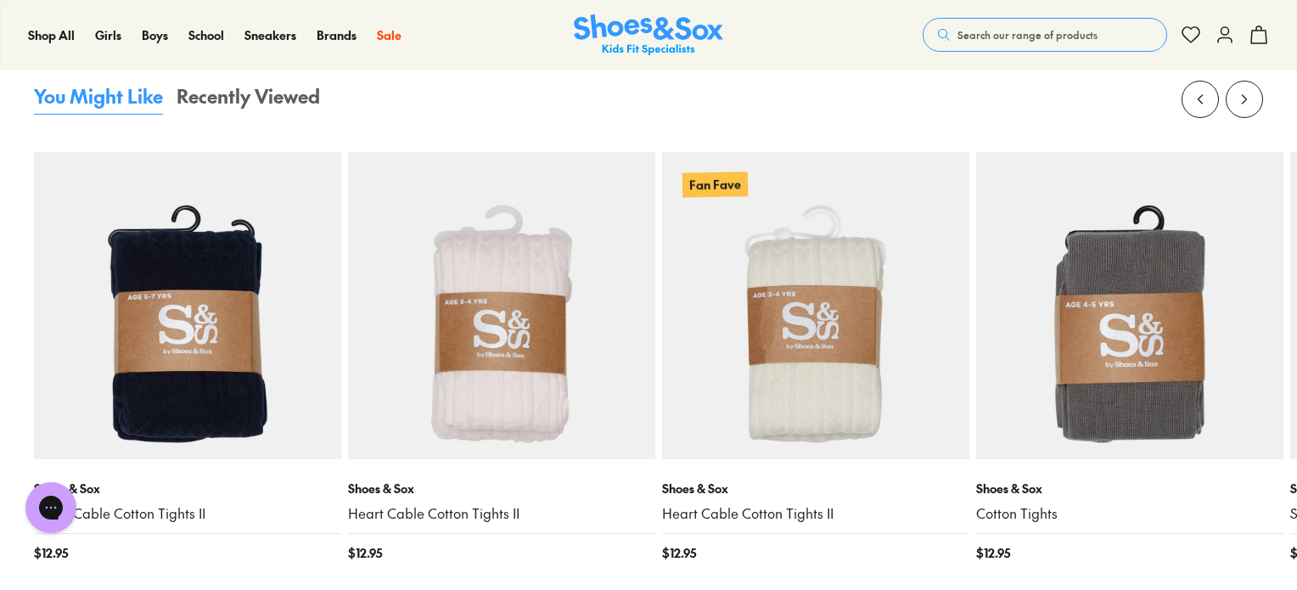
scroll to position [1612, 0]
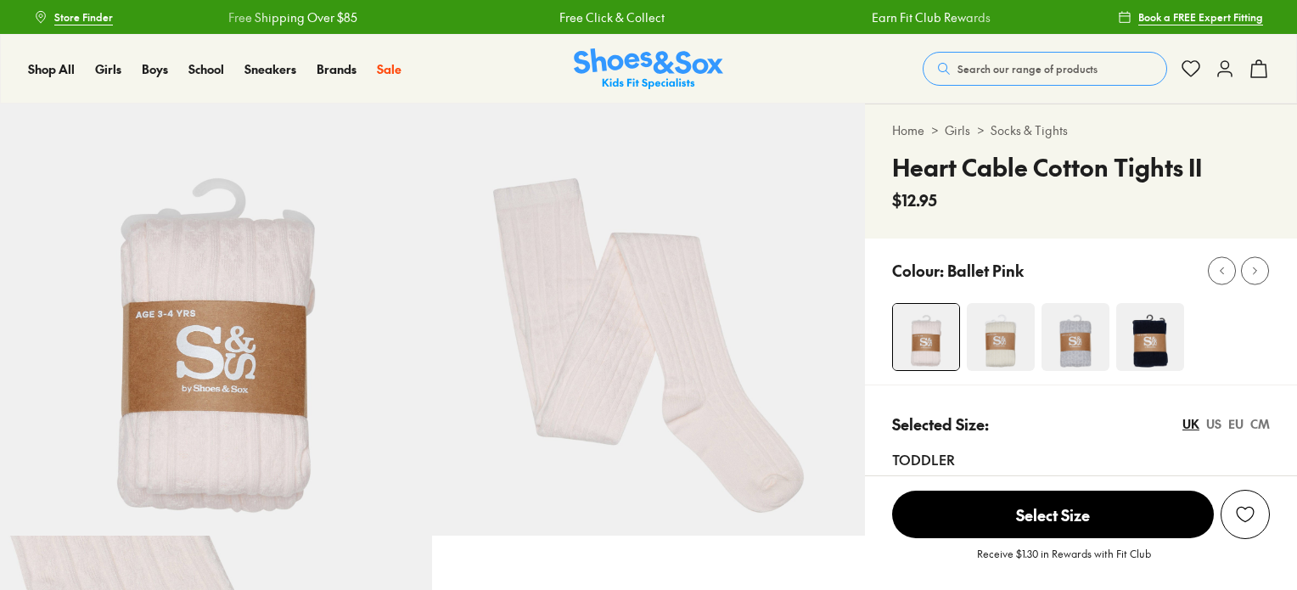
select select "*"
